Goal: Task Accomplishment & Management: Use online tool/utility

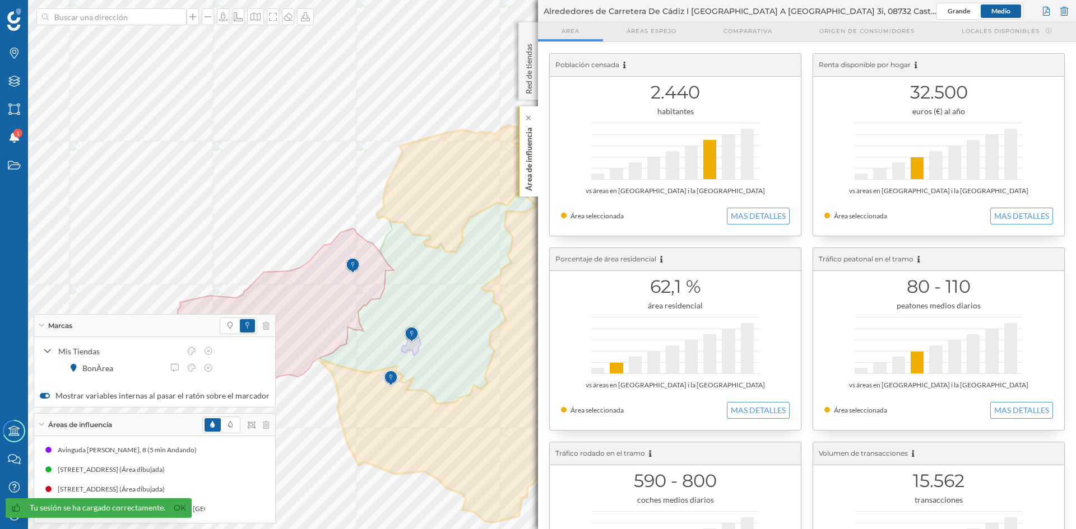
click at [526, 168] on p "Área de influencia" at bounding box center [528, 157] width 11 height 68
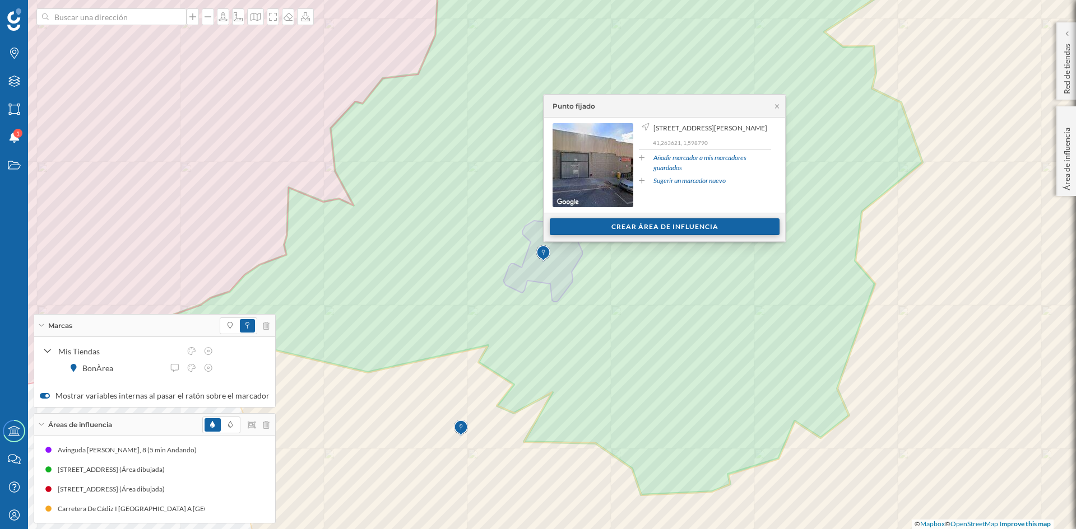
click at [692, 228] on div "Crear área de influencia" at bounding box center [665, 226] width 230 height 17
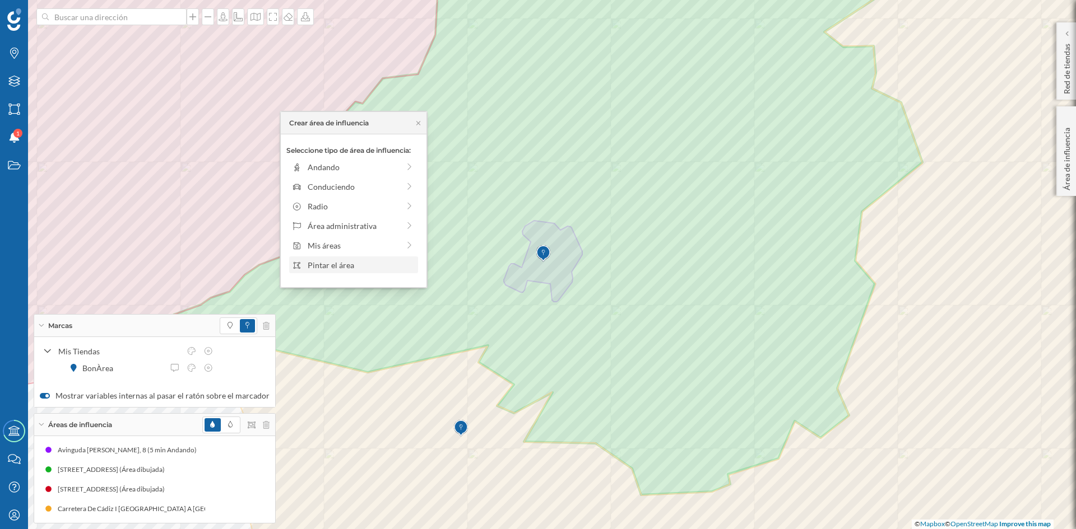
click at [337, 271] on div "Pintar el área" at bounding box center [353, 265] width 129 height 17
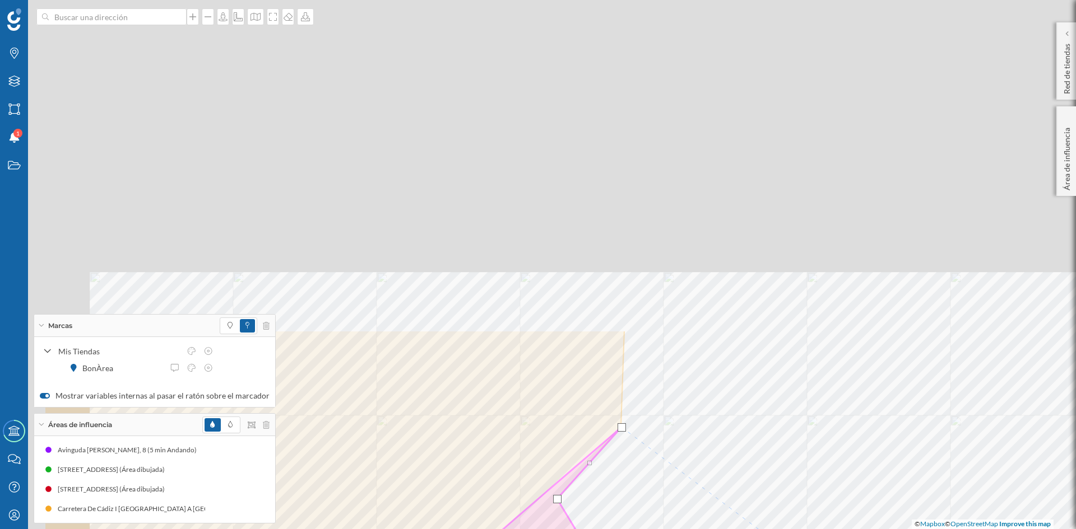
click at [793, 529] on html "Marcas Capas Áreas Notificaciones 1 Estados Academy Contacta con nosotros Centr…" at bounding box center [538, 264] width 1076 height 529
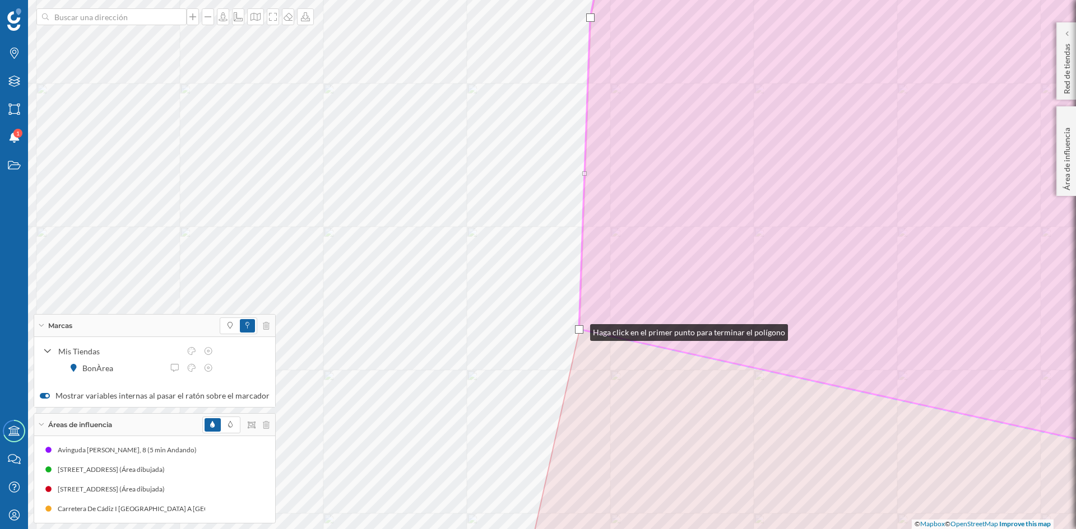
click at [579, 330] on div at bounding box center [579, 330] width 8 height 8
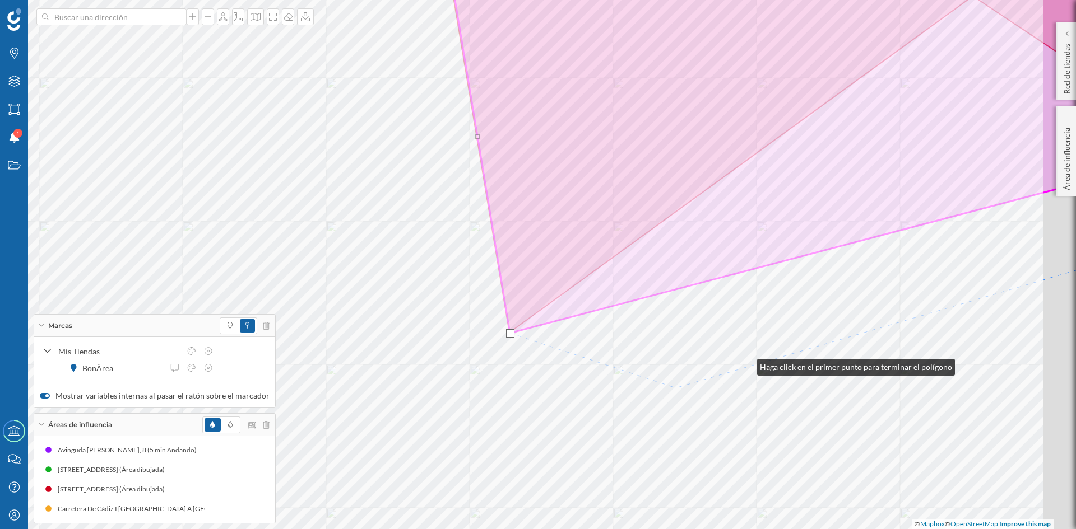
click at [398, 529] on html "Marcas Capas Áreas Notificaciones 1 Estados Academy Contacta con nosotros Centr…" at bounding box center [538, 264] width 1076 height 529
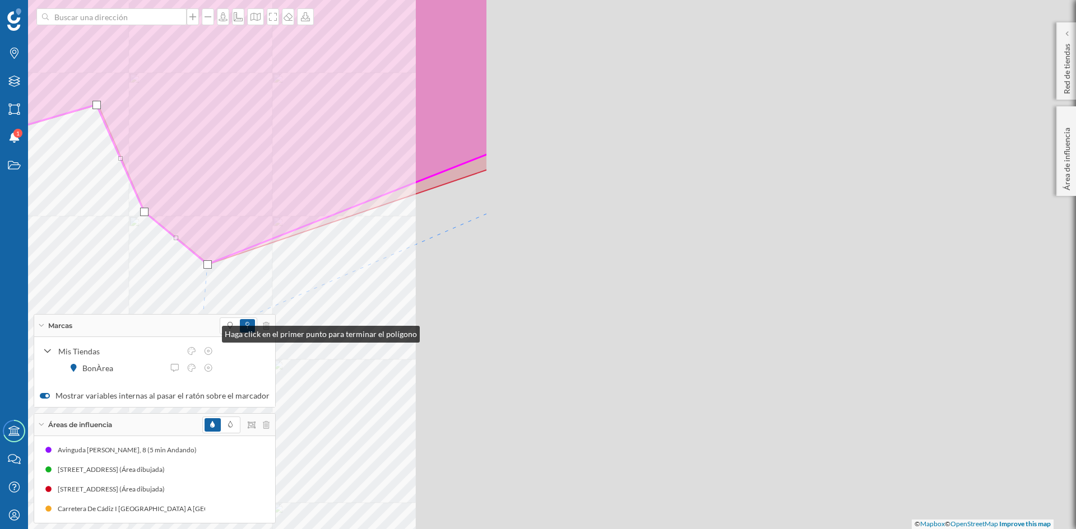
click at [208, 338] on div "Marcas Capas Áreas Notificaciones 1 Estados Academy Contacta con nosotros Centr…" at bounding box center [538, 264] width 1076 height 529
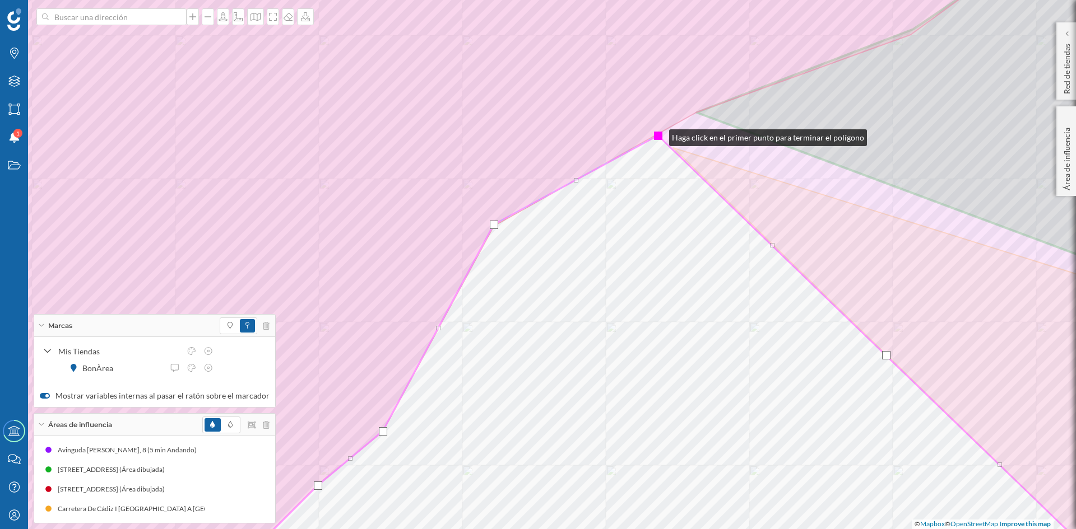
click at [657, 134] on div at bounding box center [658, 136] width 8 height 8
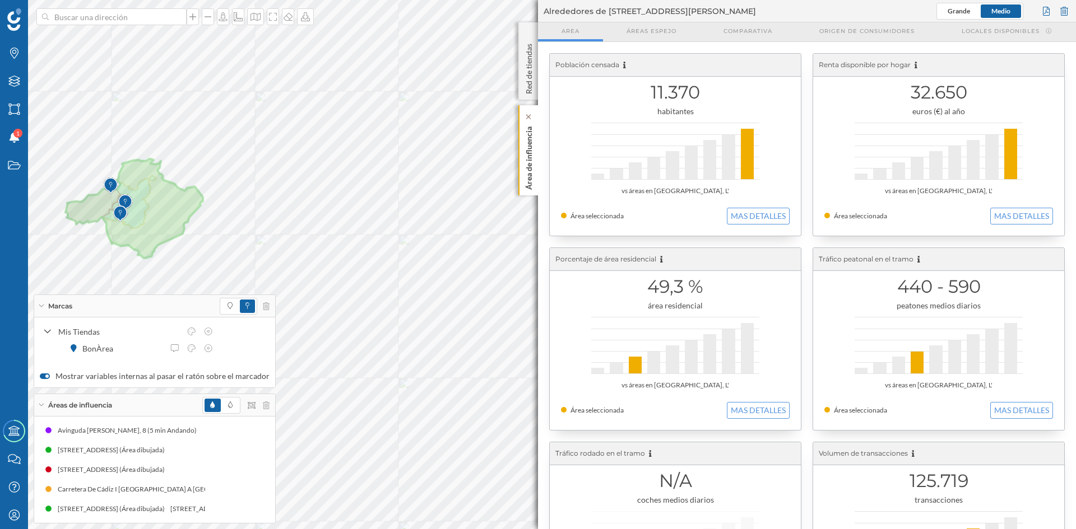
click at [528, 166] on p "Área de influencia" at bounding box center [528, 156] width 11 height 68
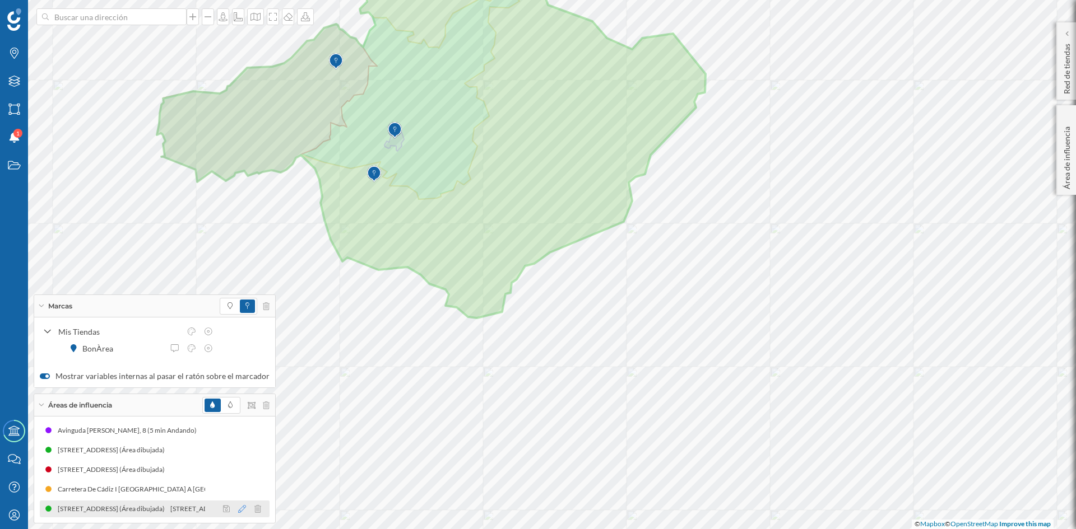
click at [238, 510] on icon at bounding box center [242, 509] width 8 height 8
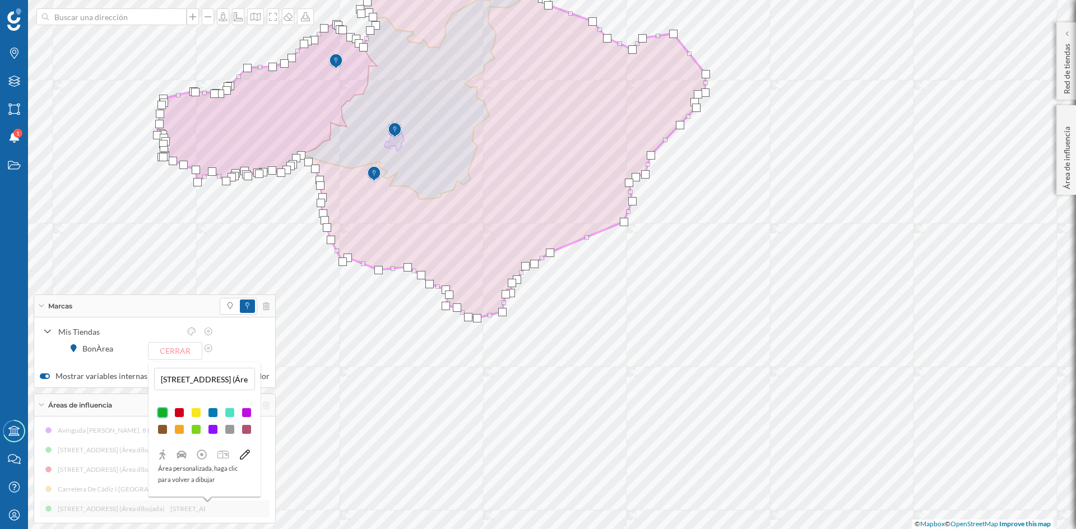
click at [227, 412] on div at bounding box center [229, 412] width 11 height 11
click at [170, 355] on button "Cerrar" at bounding box center [174, 351] width 53 height 17
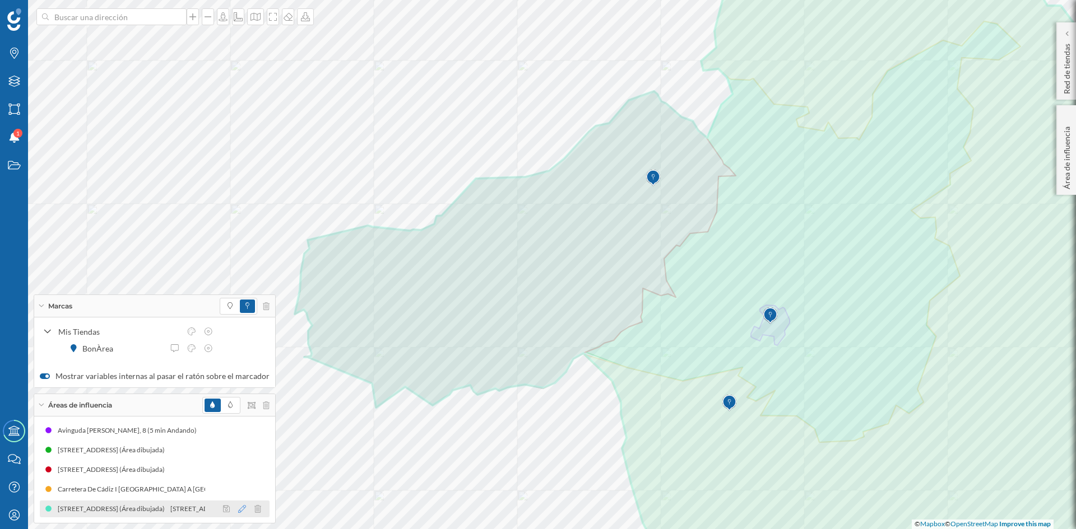
click at [238, 507] on icon at bounding box center [242, 509] width 8 height 8
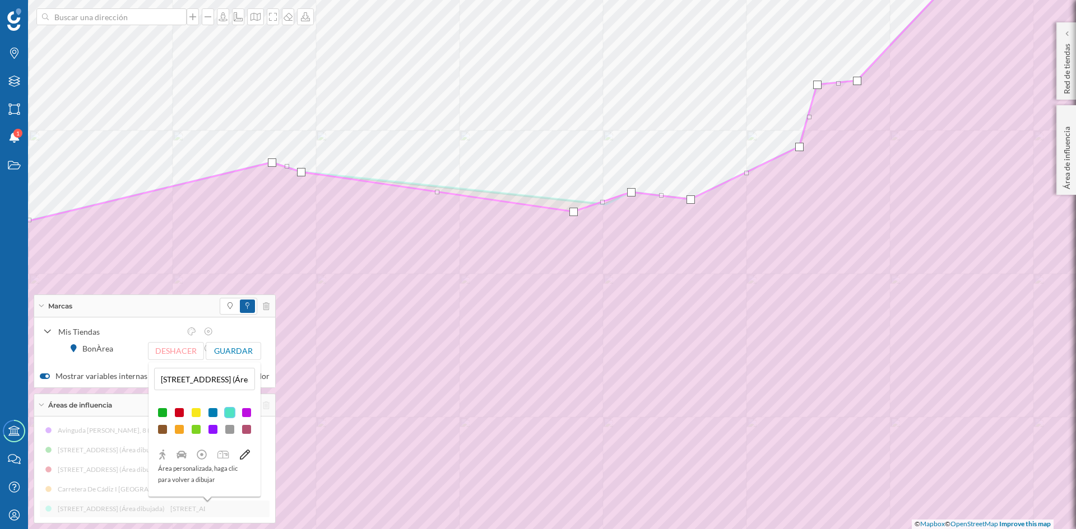
drag, startPoint x: 604, startPoint y: 204, endPoint x: 571, endPoint y: 211, distance: 33.3
click at [571, 211] on div at bounding box center [573, 212] width 8 height 8
drag, startPoint x: 633, startPoint y: 195, endPoint x: 629, endPoint y: 204, distance: 9.8
click at [629, 204] on div at bounding box center [627, 201] width 8 height 8
drag, startPoint x: 683, startPoint y: 202, endPoint x: 675, endPoint y: 205, distance: 9.4
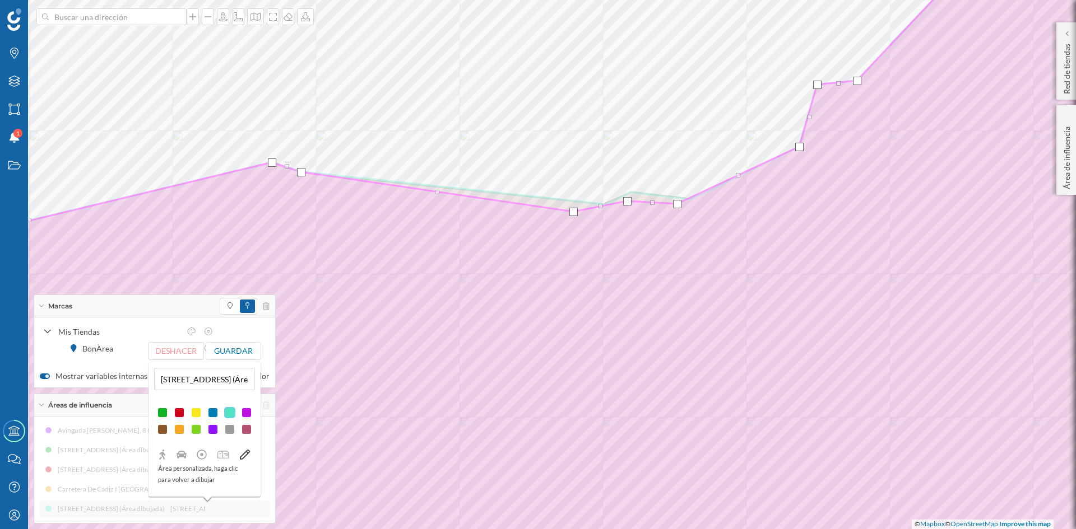
click at [675, 205] on div at bounding box center [677, 204] width 8 height 8
click at [251, 354] on button "Guardar" at bounding box center [233, 351] width 55 height 17
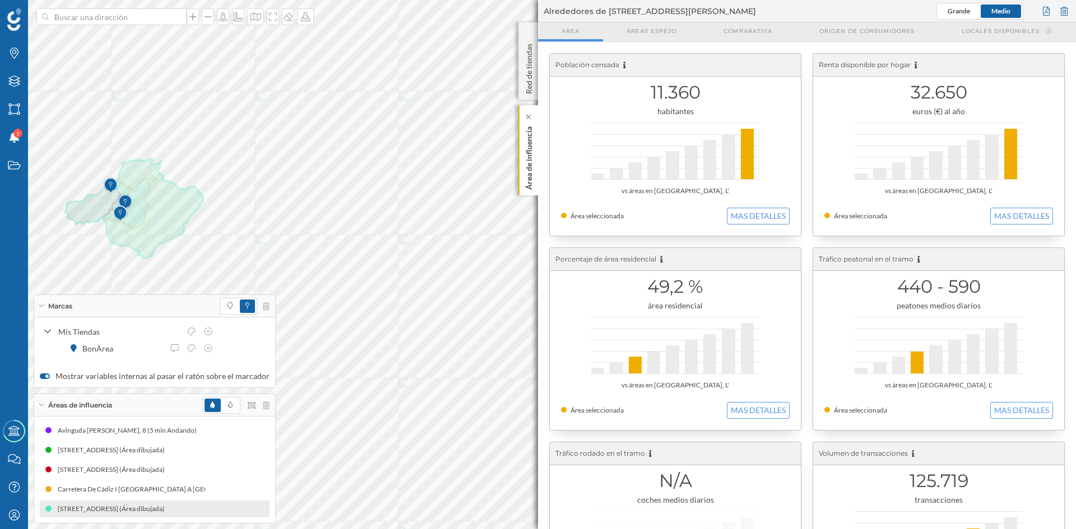
click at [525, 161] on p "Área de influencia" at bounding box center [528, 156] width 11 height 68
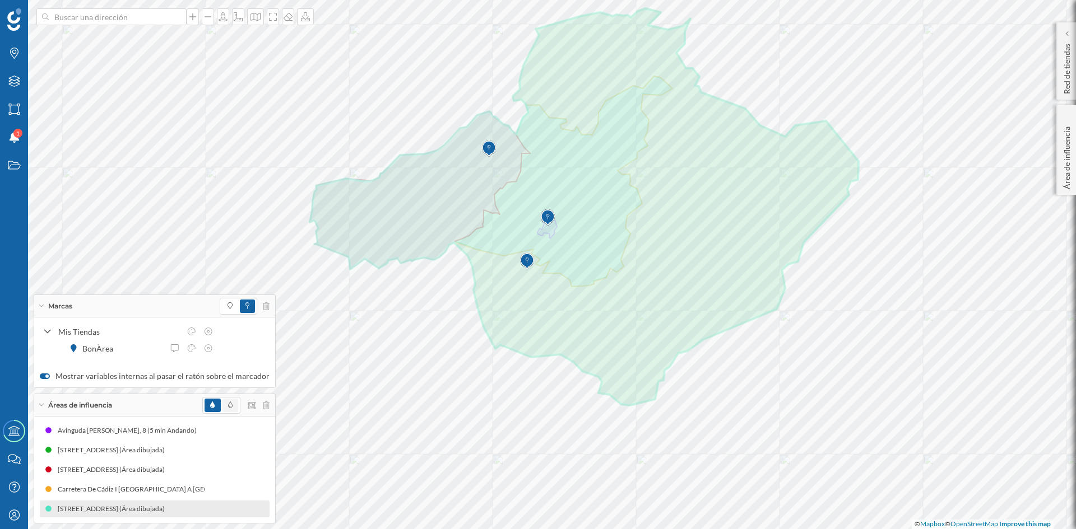
click at [230, 407] on span at bounding box center [230, 405] width 16 height 13
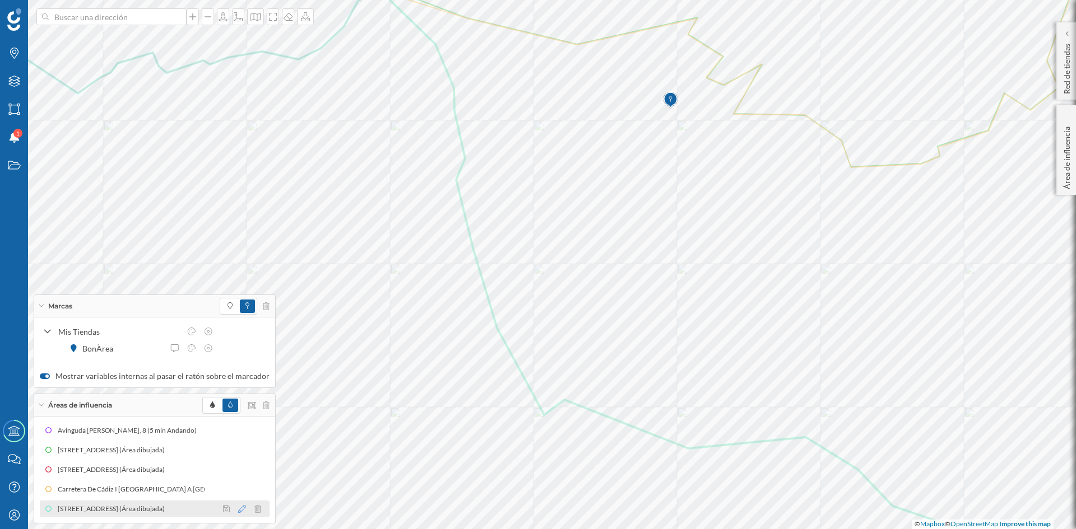
click at [238, 508] on icon at bounding box center [242, 509] width 8 height 8
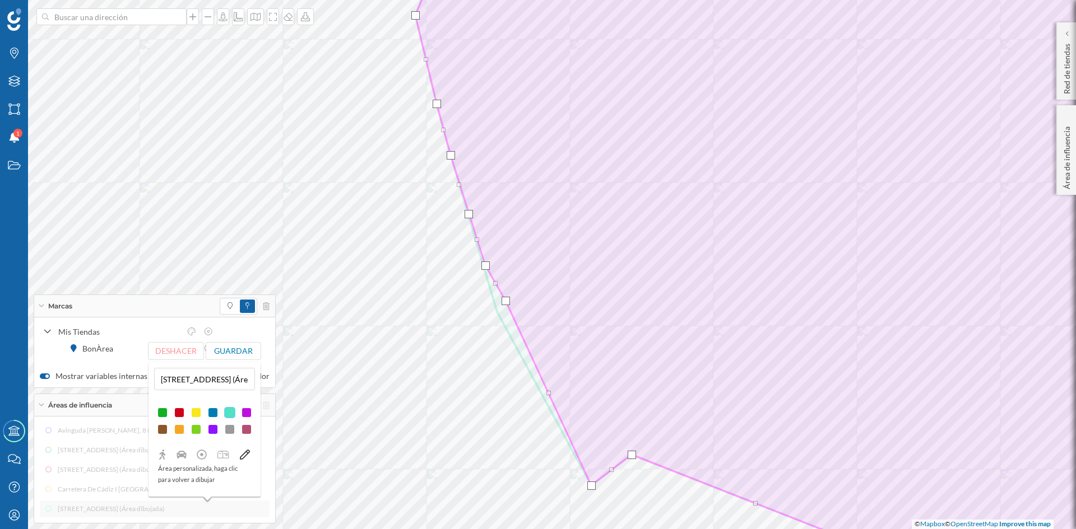
drag, startPoint x: 504, startPoint y: 309, endPoint x: 506, endPoint y: 303, distance: 7.3
click at [506, 303] on div at bounding box center [505, 301] width 8 height 8
click at [224, 346] on button "Guardar" at bounding box center [233, 351] width 55 height 17
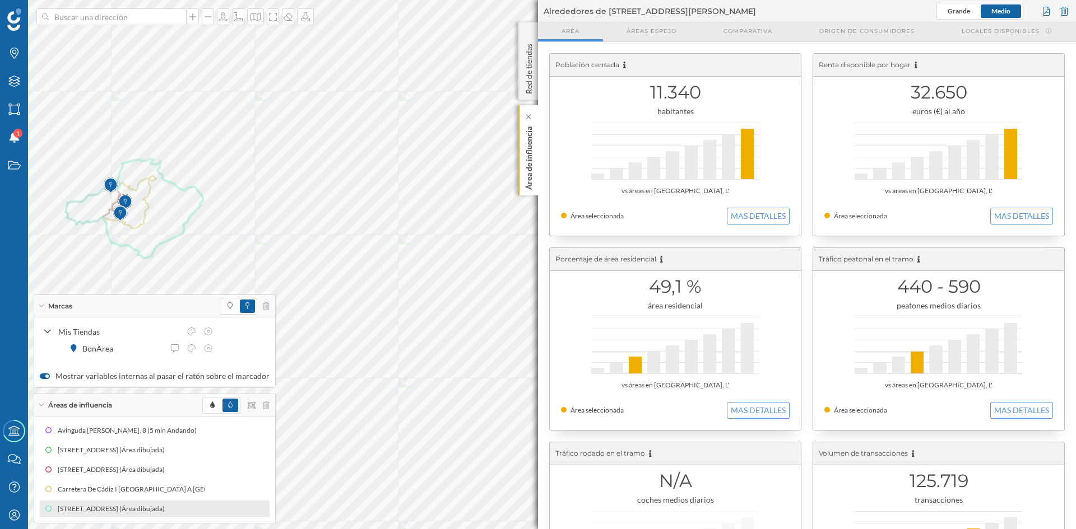
click at [529, 159] on p "Área de influencia" at bounding box center [528, 156] width 11 height 68
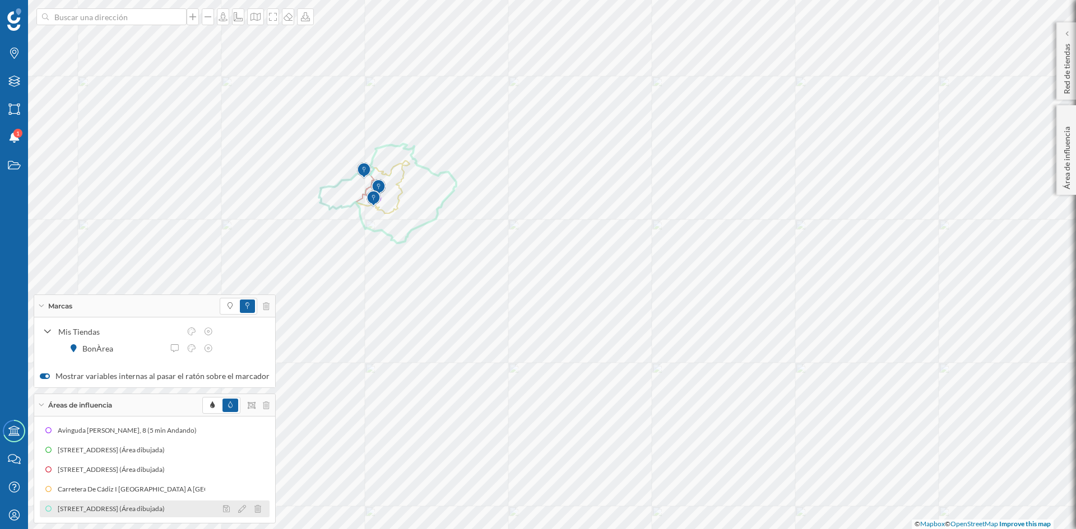
click at [125, 510] on div "[STREET_ADDRESS] (Área dibujada)" at bounding box center [114, 509] width 113 height 11
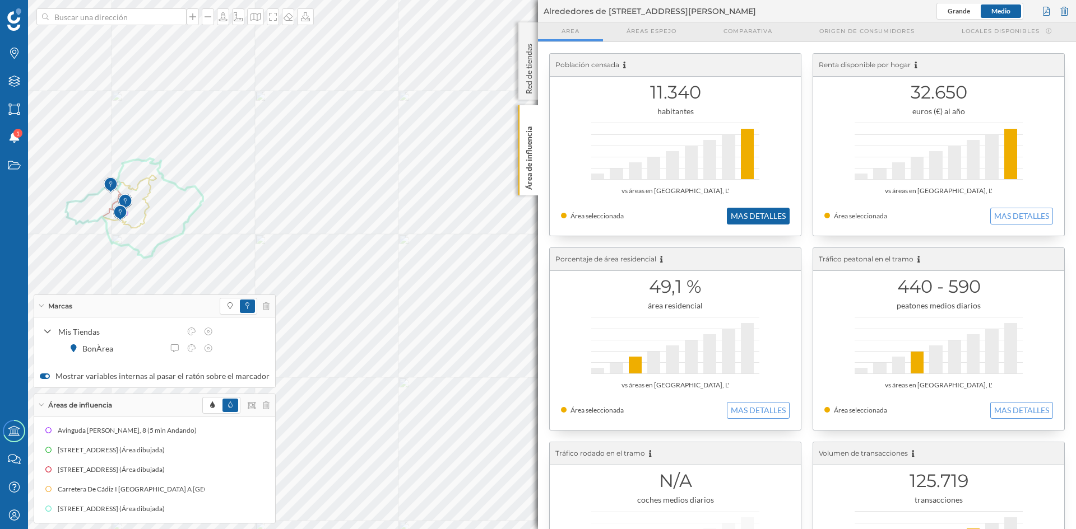
click at [788, 215] on button "MAS DETALLES" at bounding box center [758, 216] width 63 height 17
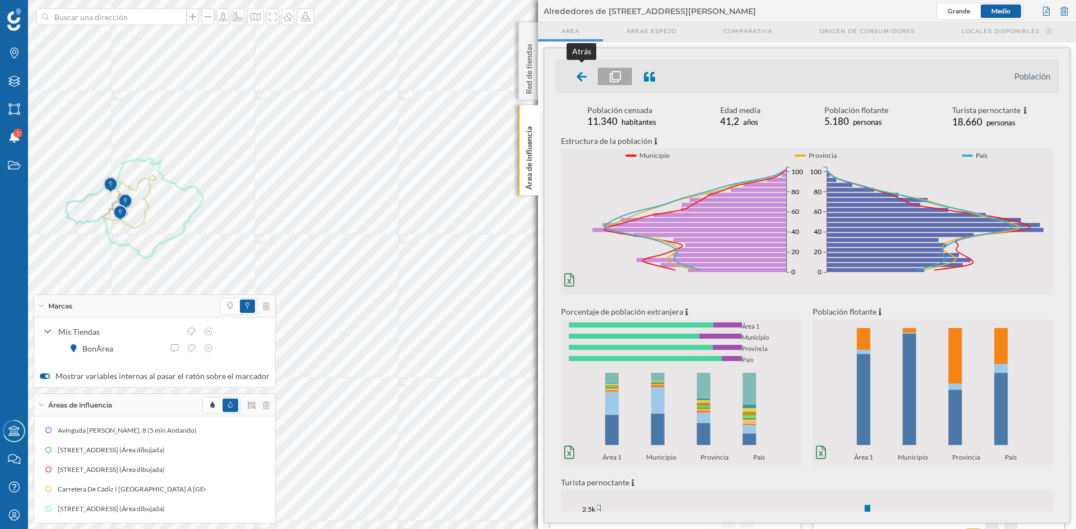
click at [585, 75] on icon at bounding box center [581, 76] width 10 height 11
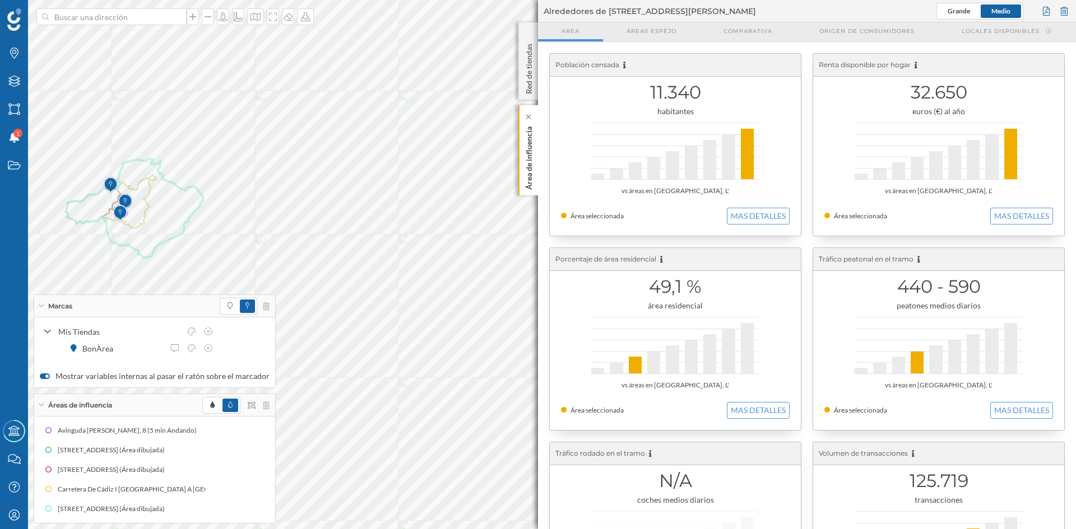
click at [529, 171] on p "Área de influencia" at bounding box center [528, 156] width 11 height 68
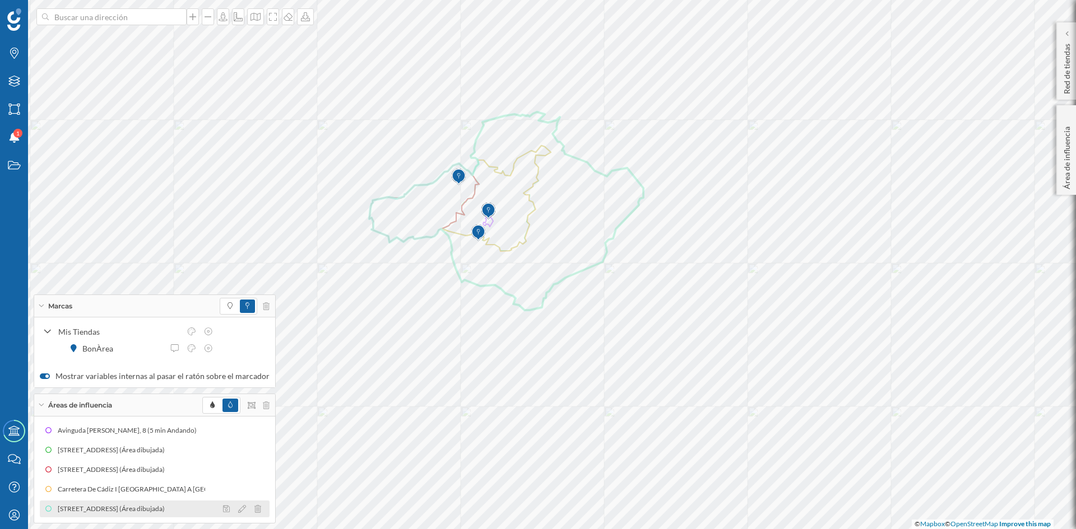
click at [144, 508] on div "[STREET_ADDRESS] (Área dibujada)" at bounding box center [111, 509] width 113 height 11
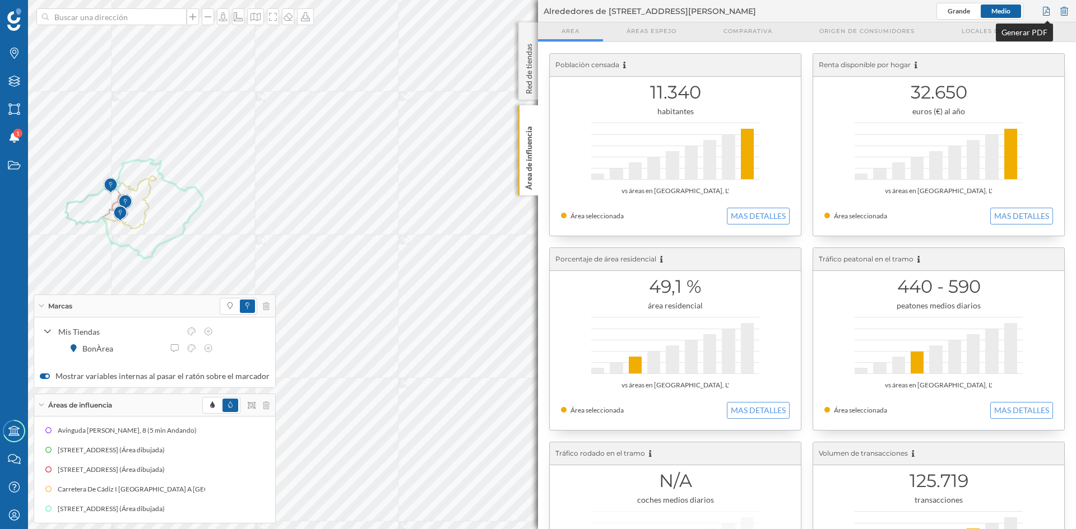
click at [1048, 10] on div at bounding box center [1046, 11] width 12 height 17
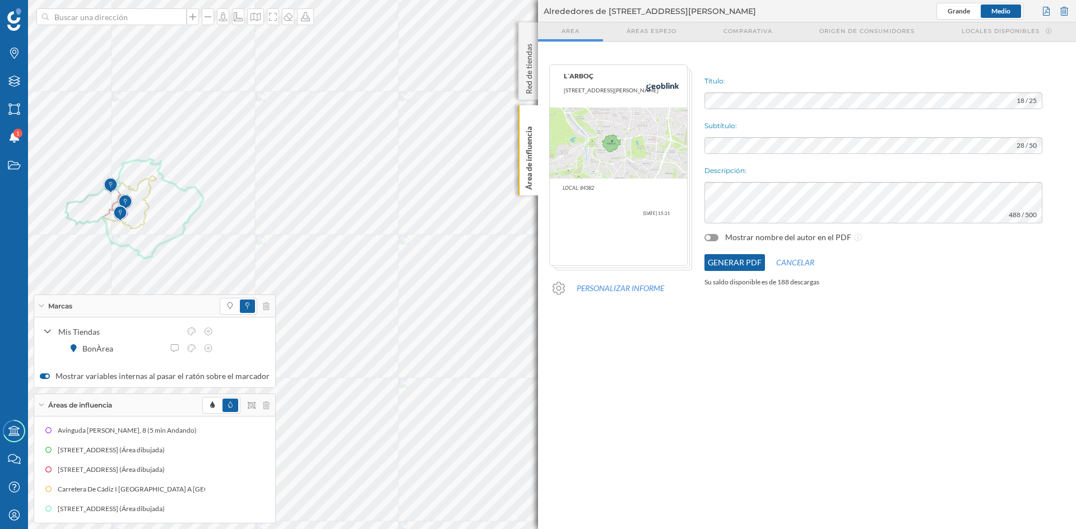
click at [734, 262] on button "Generar PDF" at bounding box center [734, 262] width 61 height 17
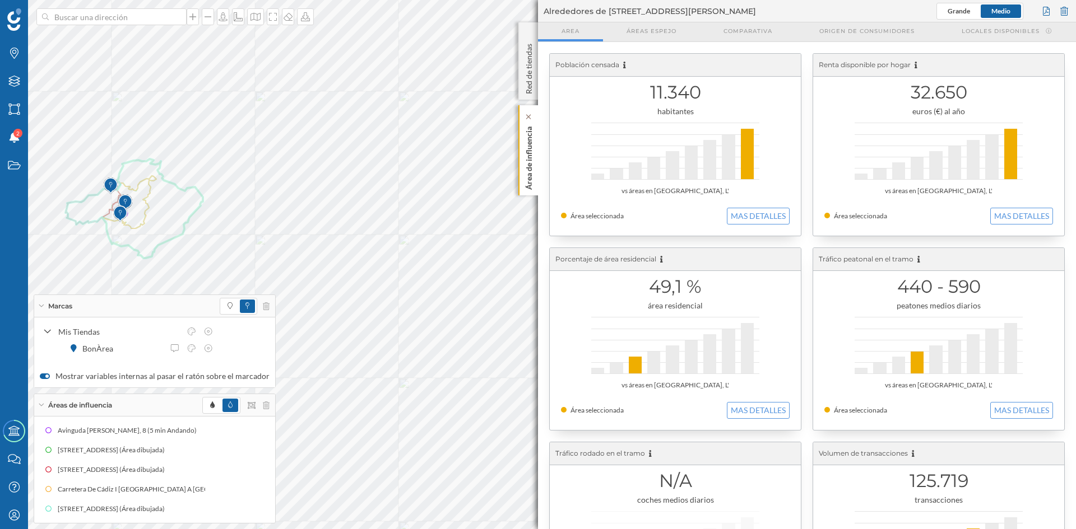
click at [531, 155] on p "Área de influencia" at bounding box center [528, 156] width 11 height 68
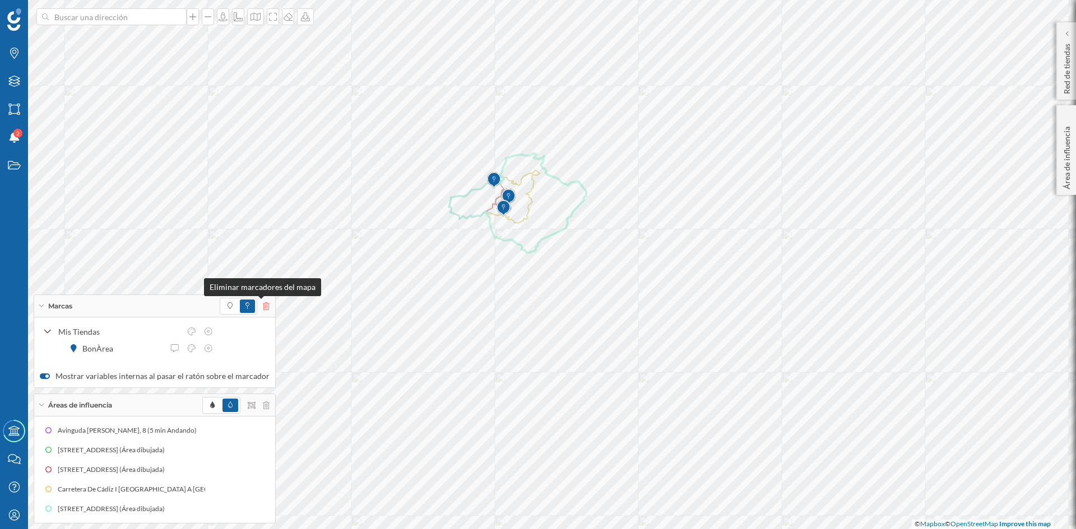
click at [263, 305] on icon at bounding box center [266, 307] width 7 height 8
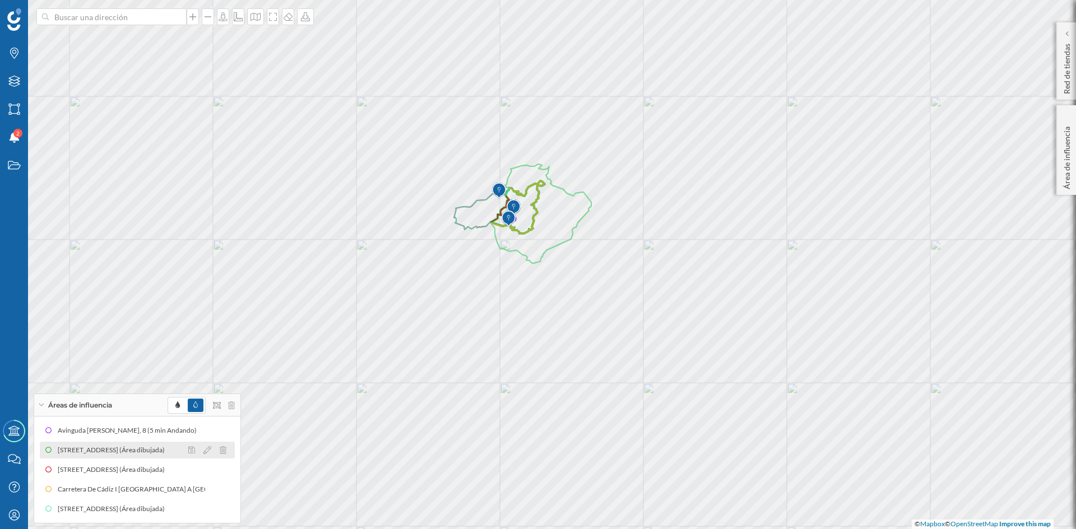
click at [112, 448] on div "[STREET_ADDRESS] (Área dibujada)" at bounding box center [114, 450] width 113 height 11
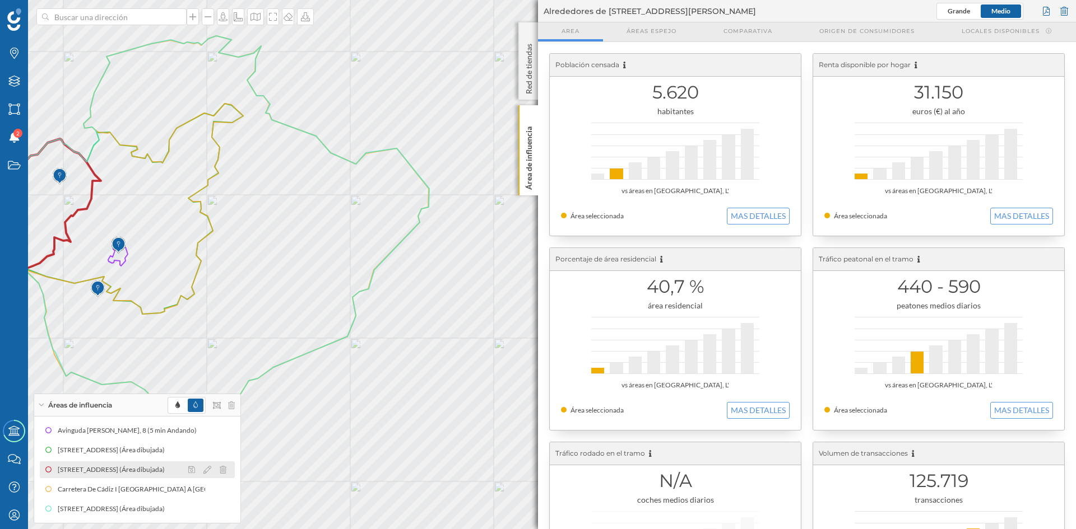
click at [111, 463] on div "[STREET_ADDRESS] (Área dibujada)" at bounding box center [137, 470] width 195 height 17
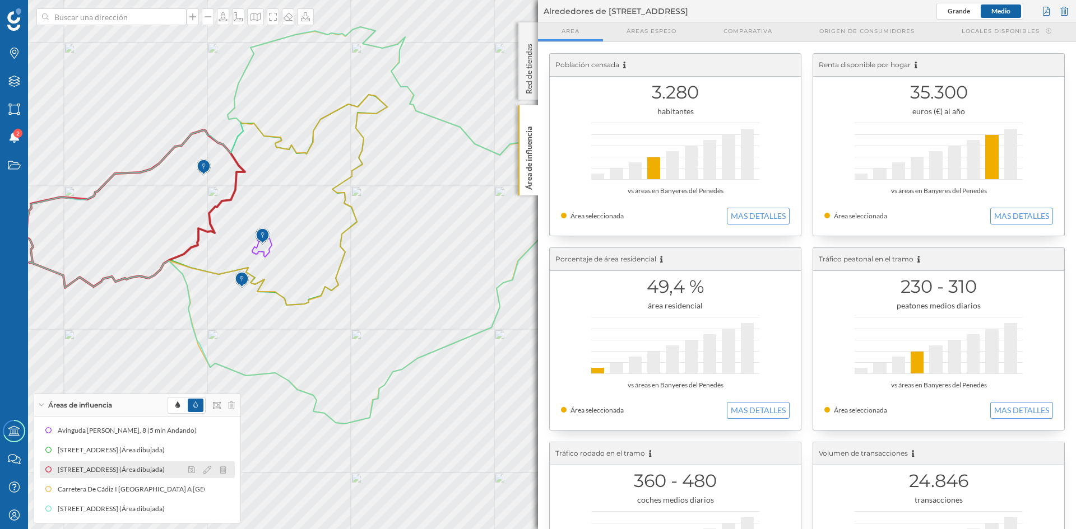
click at [116, 472] on div "[STREET_ADDRESS] (Área dibujada)" at bounding box center [114, 469] width 113 height 11
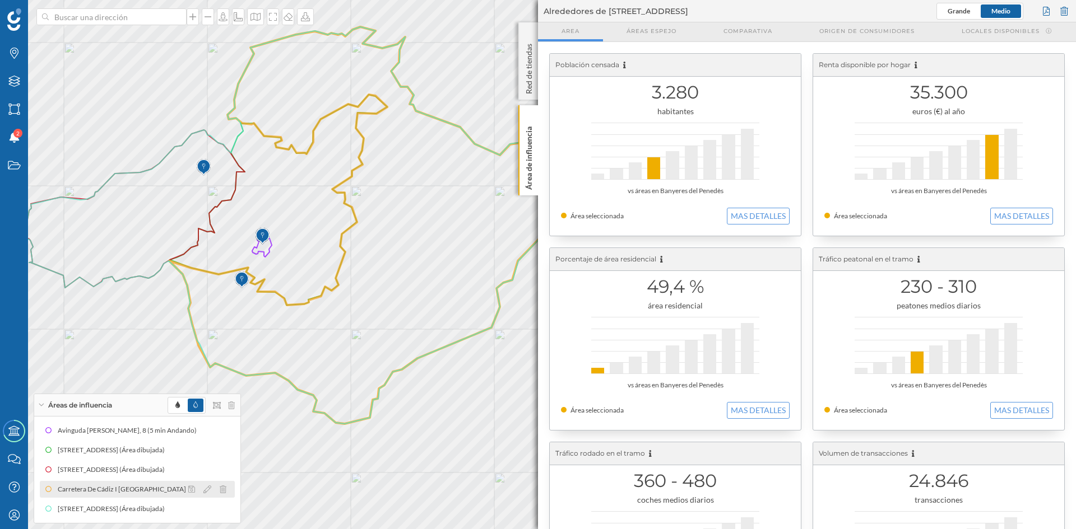
click at [321, 491] on div "Carretera De Cádiz I [GEOGRAPHIC_DATA] A [GEOGRAPHIC_DATA], 3i (Área dibujada)" at bounding box center [452, 489] width 263 height 11
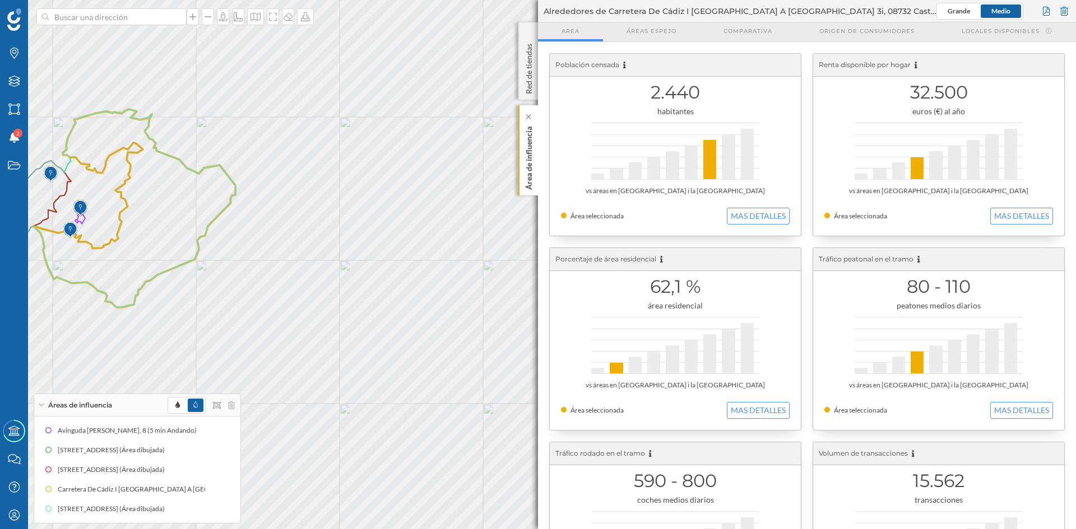
click at [529, 172] on p "Área de influencia" at bounding box center [528, 156] width 11 height 68
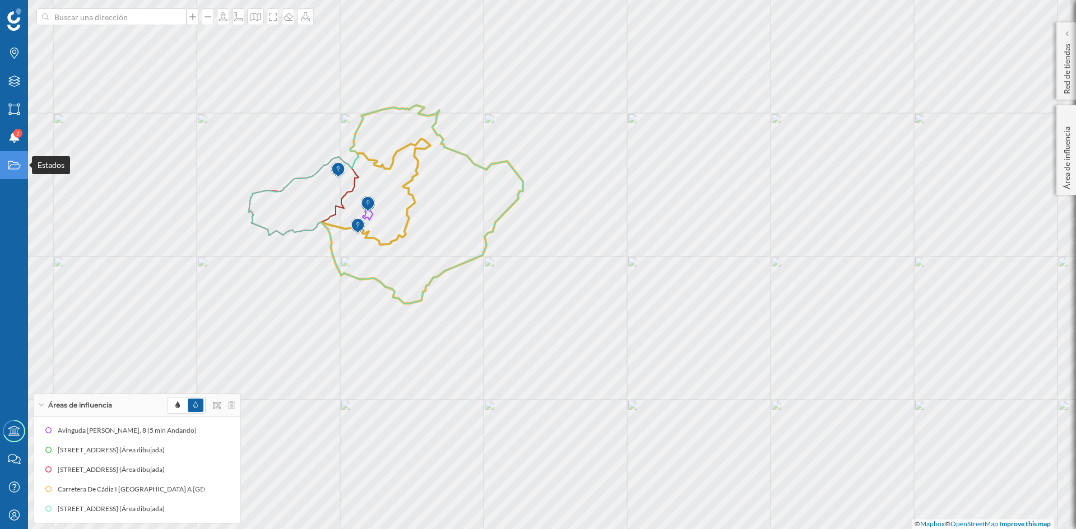
click at [17, 168] on icon "Estados" at bounding box center [14, 165] width 14 height 11
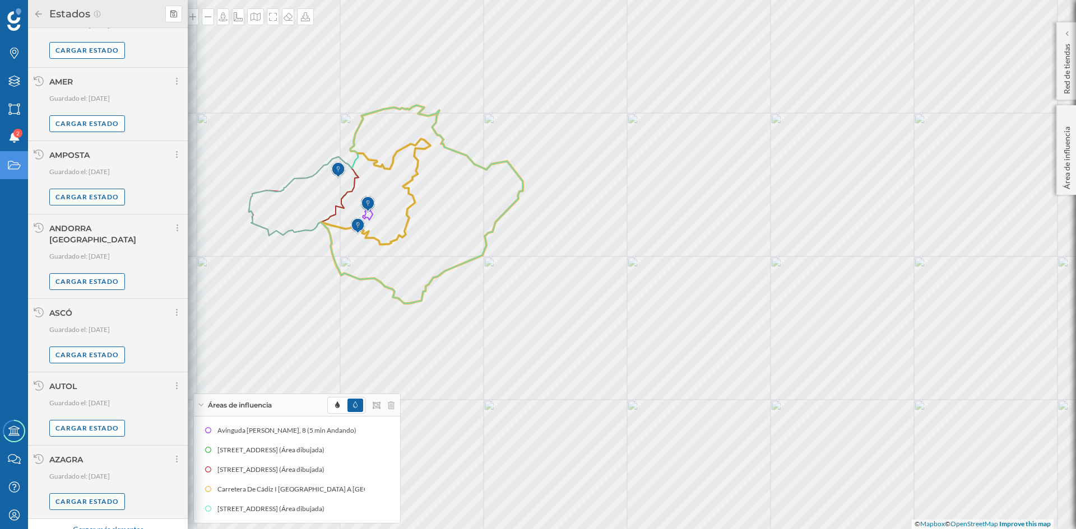
scroll to position [649, 0]
click at [123, 522] on div "Cargar más elementos" at bounding box center [108, 530] width 84 height 17
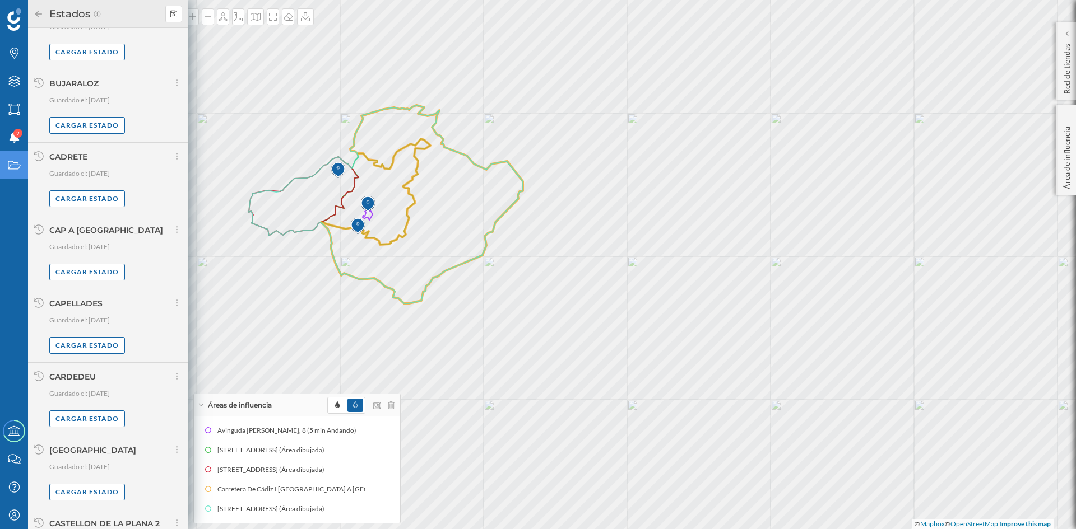
scroll to position [1848, 0]
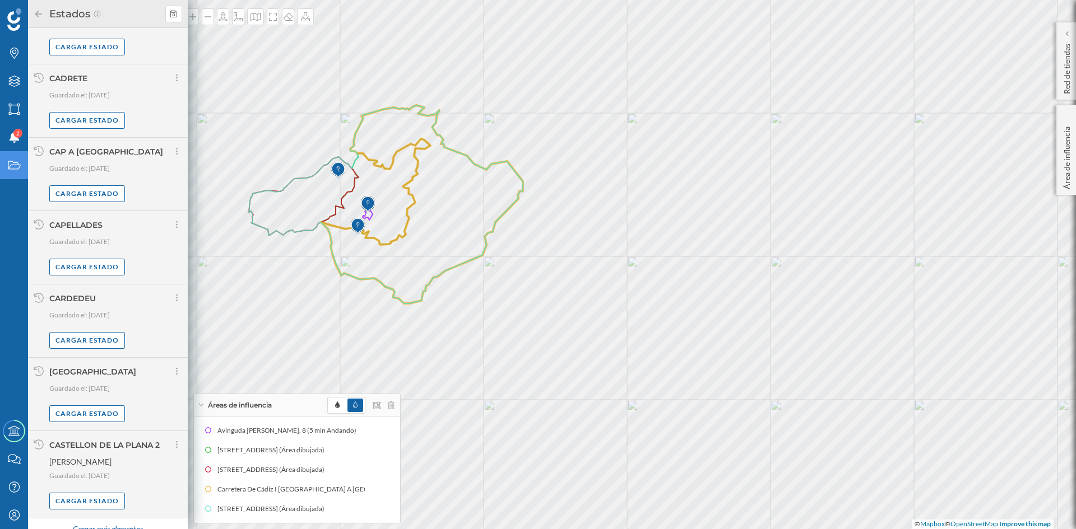
click at [121, 522] on div "Cargar más elementos" at bounding box center [108, 530] width 84 height 17
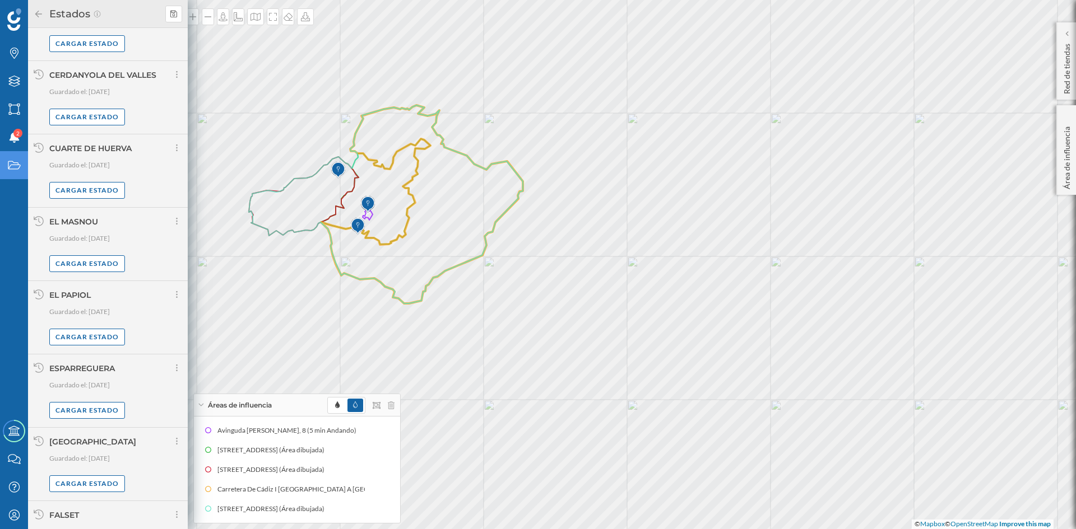
scroll to position [2633, 0]
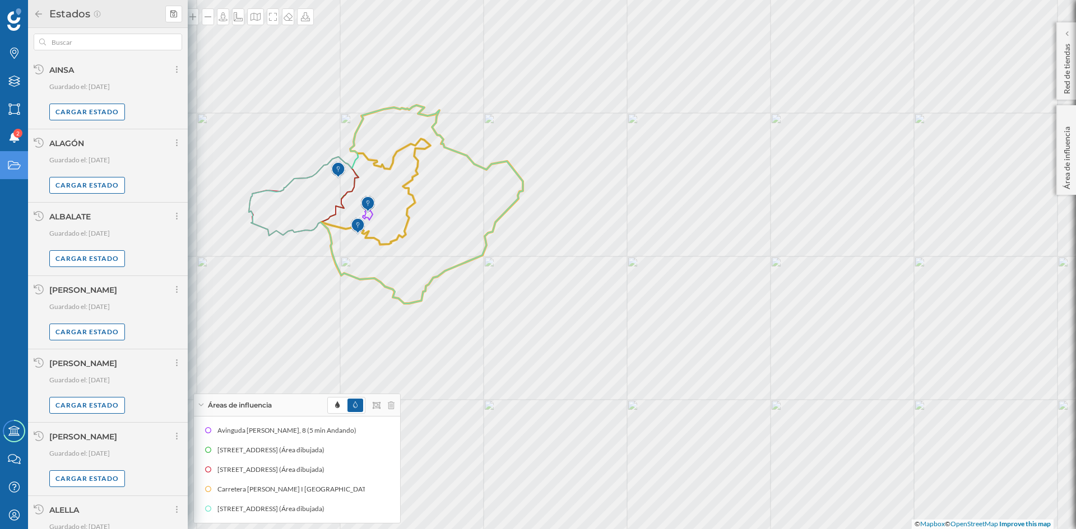
scroll to position [3000, 0]
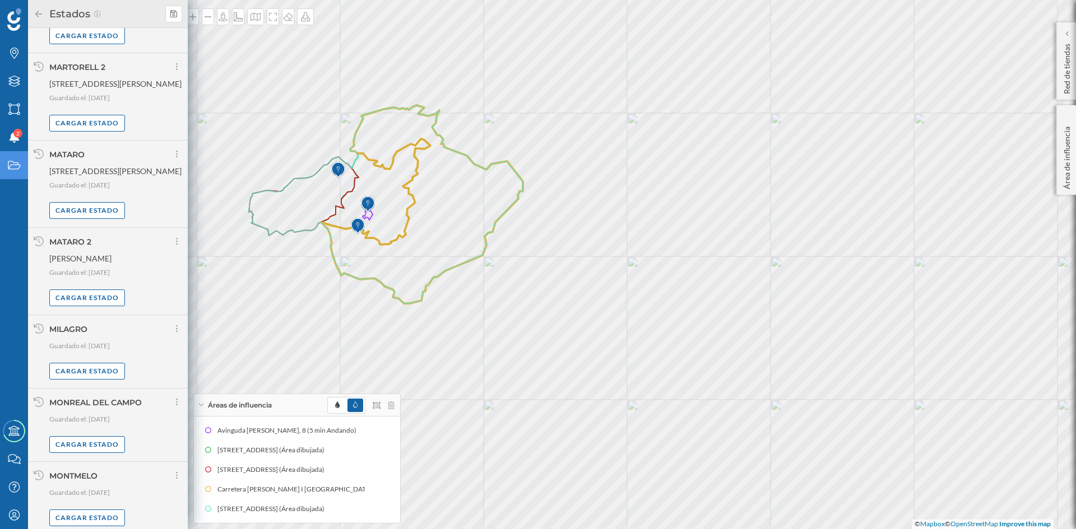
scroll to position [4156, 0]
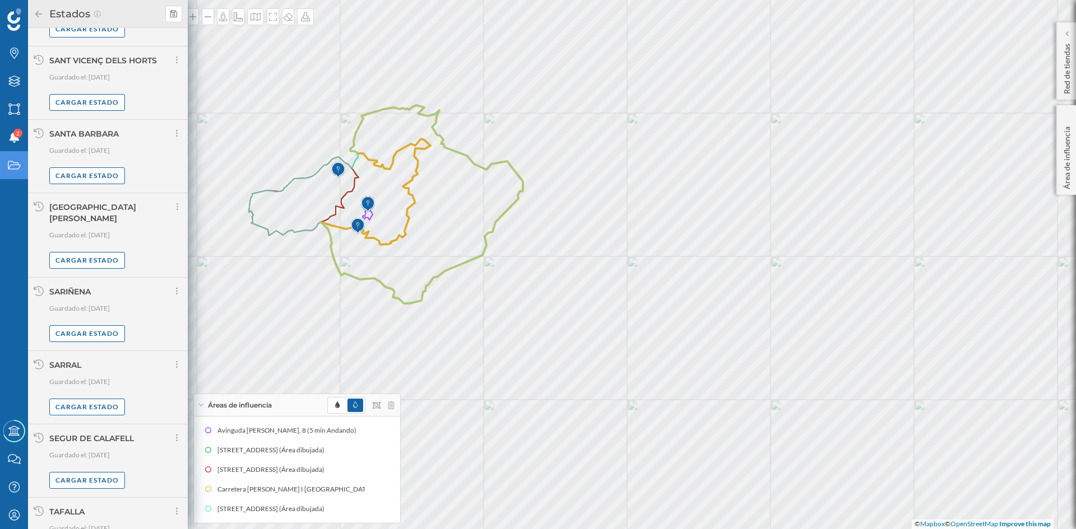
scroll to position [5302, 0]
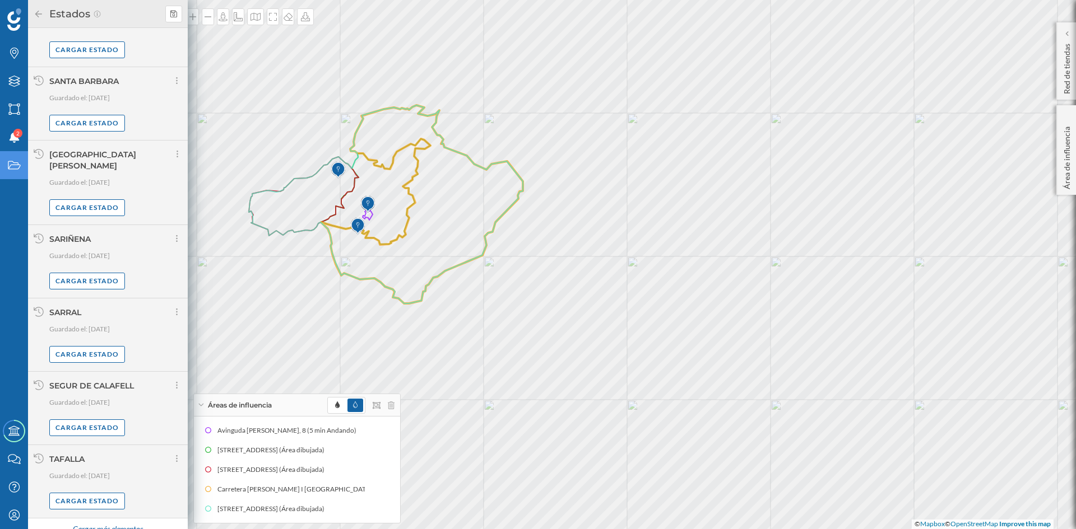
click at [93, 522] on div "Cargar más elementos" at bounding box center [108, 530] width 84 height 17
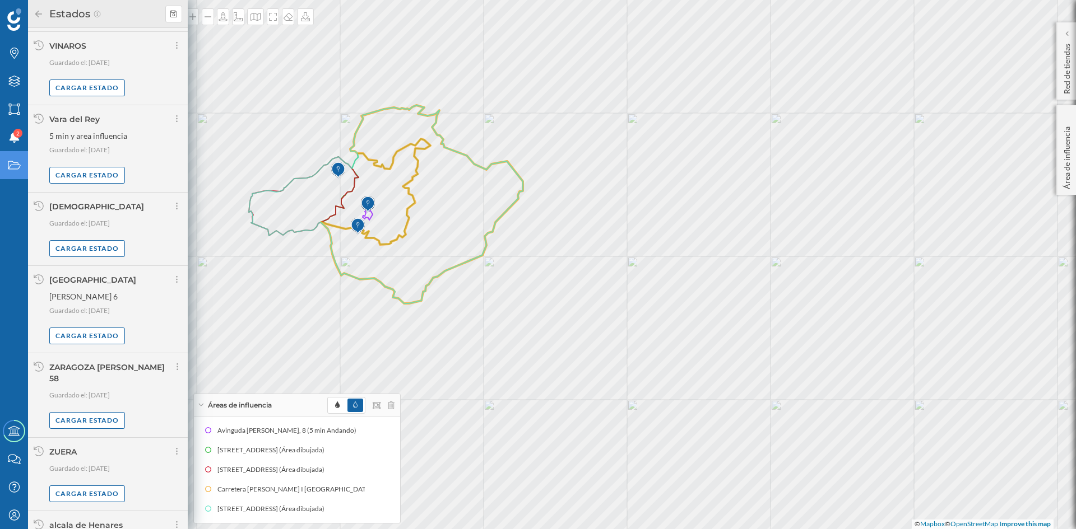
scroll to position [6374, 0]
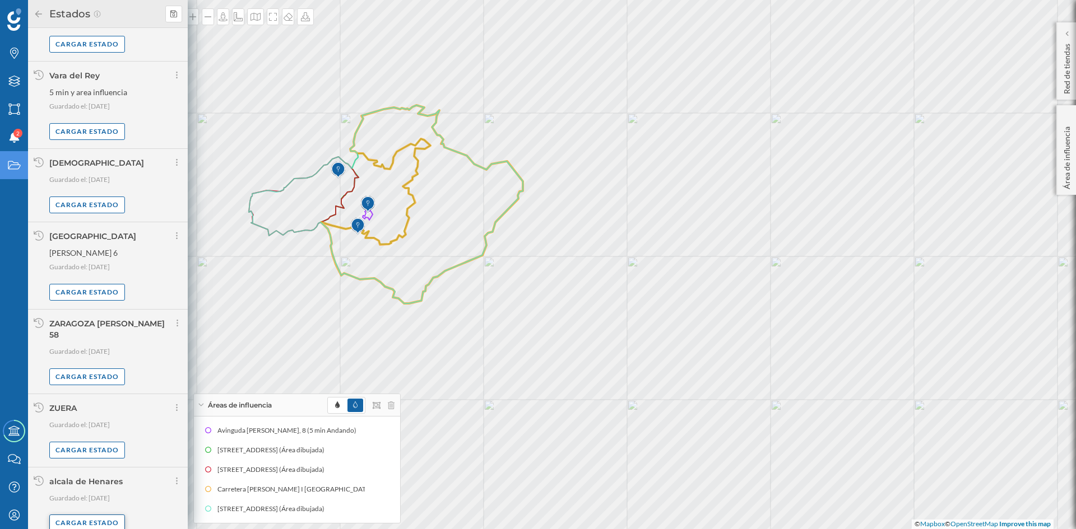
click at [82, 515] on div "Cargar estado" at bounding box center [87, 523] width 76 height 17
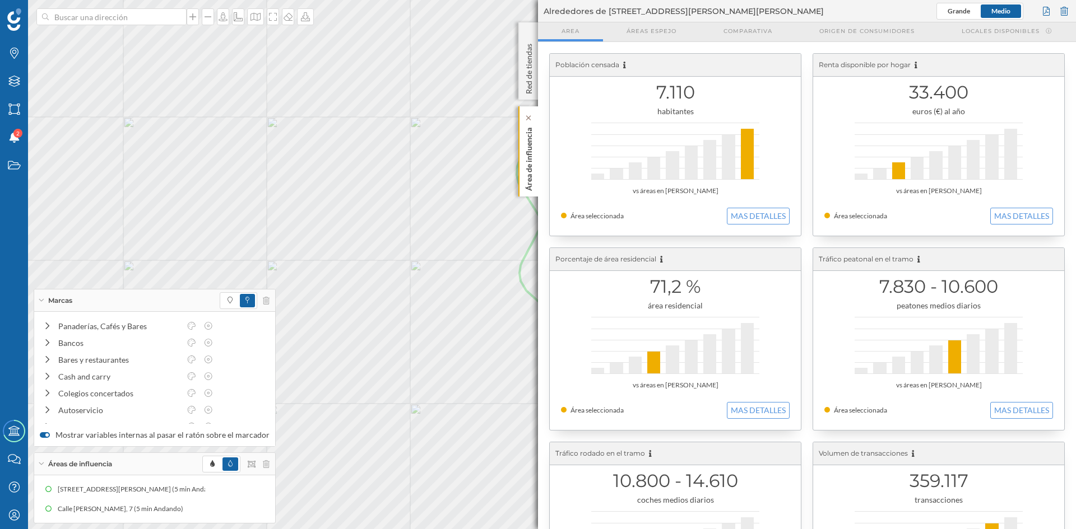
click at [528, 178] on p "Área de influencia" at bounding box center [528, 157] width 11 height 68
